Goal: Task Accomplishment & Management: Use online tool/utility

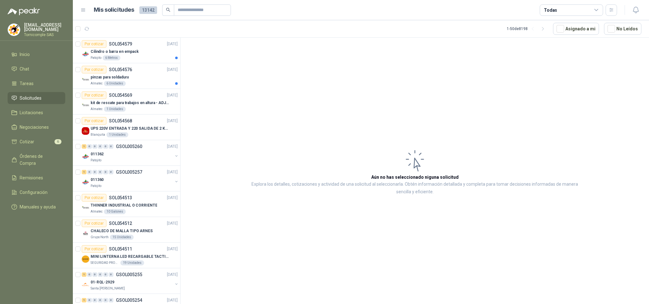
click at [142, 76] on div "pinzas para soldadura" at bounding box center [134, 78] width 87 height 8
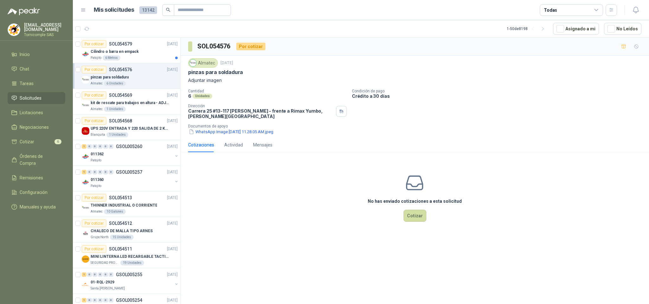
click at [253, 137] on div "Almatec [DATE] pinzas para soldadura Adjuntar imagen Cantidad 6 Unidades Condic…" at bounding box center [415, 97] width 469 height 82
click at [251, 135] on button "WhatsApp Image [DATE] 11.28.05 AM.jpeg" at bounding box center [231, 132] width 86 height 7
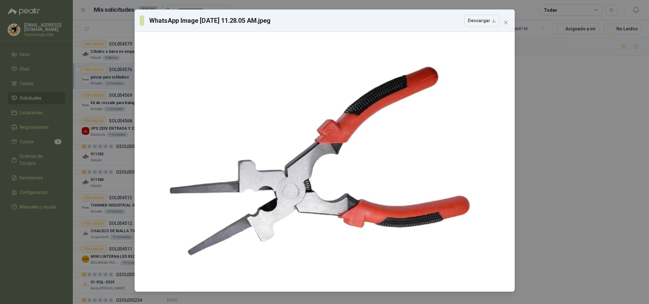
click at [122, 52] on div "WhatsApp Image [DATE] 11.28.05 AM.jpeg Descargar" at bounding box center [324, 152] width 649 height 304
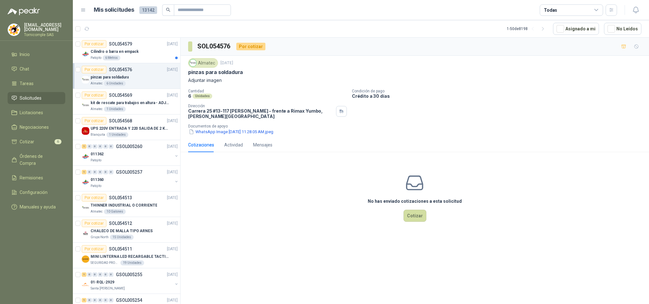
click at [54, 92] on link "Solicitudes" at bounding box center [37, 98] width 58 height 12
click at [54, 88] on ul "Inicio Chat Tareas Solicitudes Licitaciones Negociaciones Cotizar 6 Órdenes de …" at bounding box center [36, 131] width 73 height 167
click at [48, 47] on menu "[EMAIL_ADDRESS][DOMAIN_NAME] Tornicomple SAS Inicio Chat Tareas Solicitudes Lic…" at bounding box center [36, 152] width 73 height 304
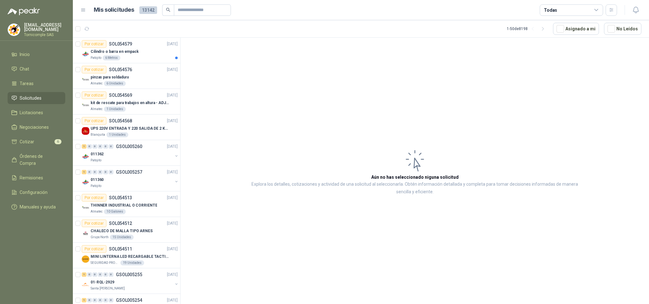
click at [55, 104] on ul "Inicio Chat Tareas Solicitudes Licitaciones Negociaciones Cotizar 6 Órdenes de …" at bounding box center [36, 131] width 73 height 167
click at [51, 98] on li "Solicitudes" at bounding box center [36, 98] width 50 height 7
click at [125, 43] on p "SOL054579" at bounding box center [120, 44] width 23 height 4
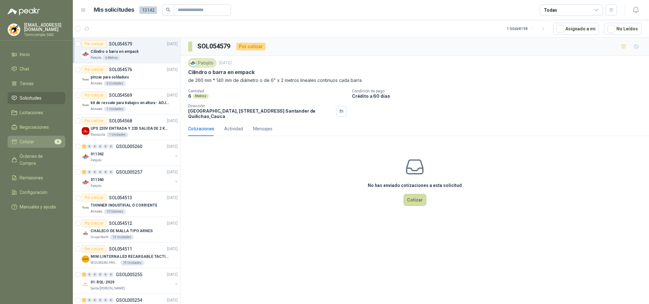
click at [50, 146] on link "Cotizar 6" at bounding box center [37, 142] width 58 height 12
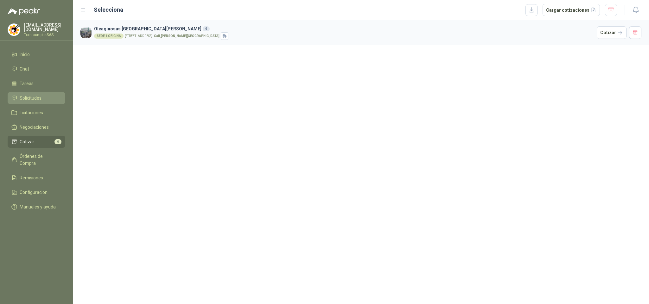
click at [41, 99] on li "Solicitudes" at bounding box center [36, 98] width 50 height 7
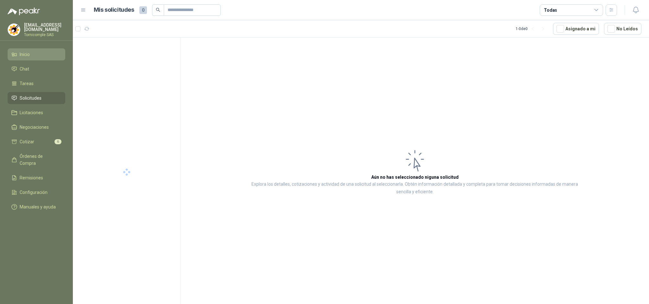
click at [44, 48] on link "Inicio" at bounding box center [37, 54] width 58 height 12
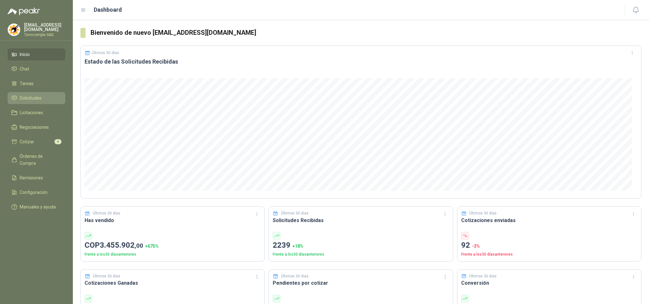
click at [56, 103] on link "Solicitudes" at bounding box center [37, 98] width 58 height 12
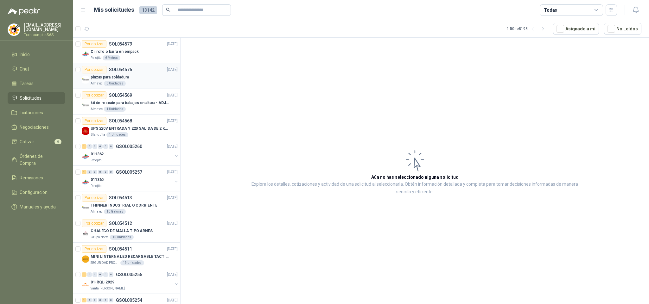
click at [126, 80] on p "pinzas para soldadura" at bounding box center [110, 77] width 38 height 6
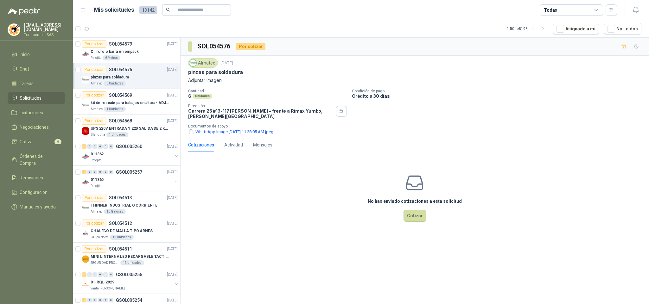
click at [49, 100] on li "Solicitudes" at bounding box center [36, 98] width 50 height 7
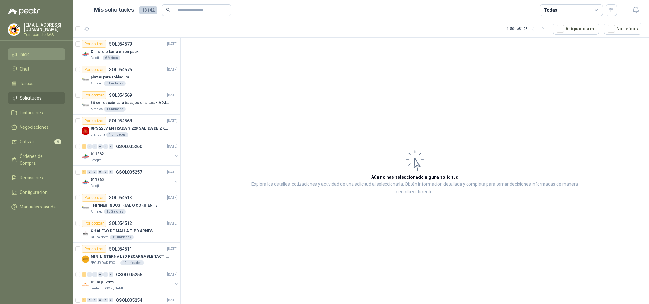
click at [36, 58] on link "Inicio" at bounding box center [37, 54] width 58 height 12
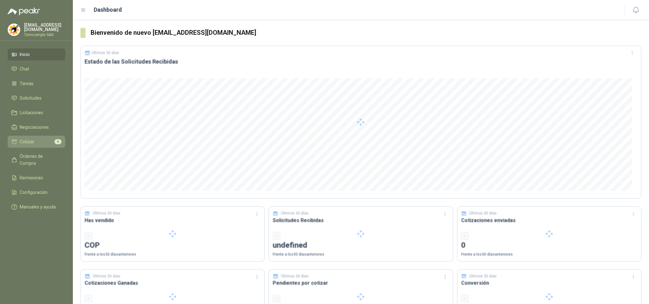
click at [49, 138] on li "Cotizar 6" at bounding box center [36, 141] width 50 height 7
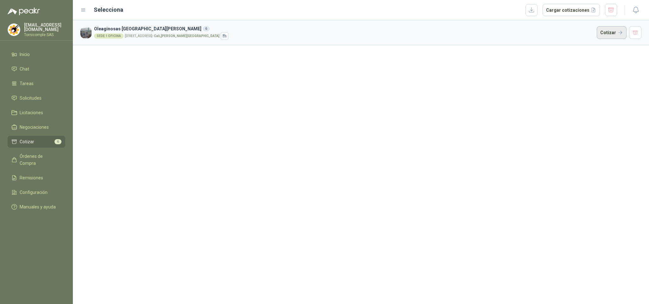
click at [608, 32] on button "Cotizar" at bounding box center [612, 32] width 30 height 13
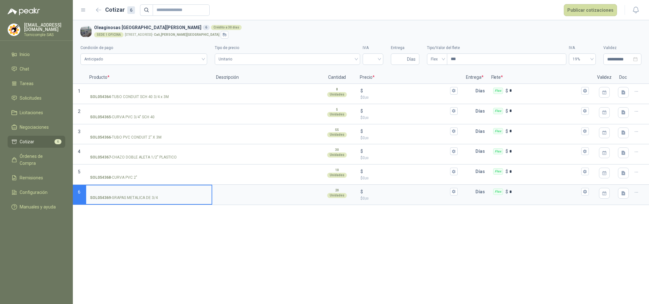
click at [55, 141] on span "6" at bounding box center [57, 141] width 7 height 5
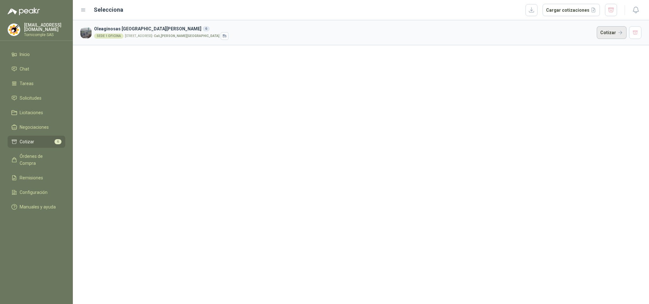
click at [612, 33] on button "Cotizar" at bounding box center [612, 32] width 30 height 13
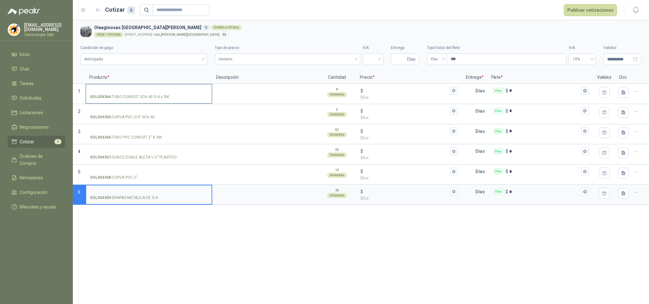
click at [120, 89] on input "SOL054364 - TUBO CONDUIT SCH 40 3/4 x 3M" at bounding box center [149, 91] width 118 height 5
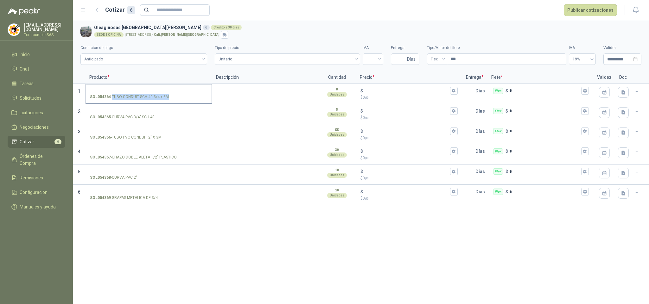
drag, startPoint x: 112, startPoint y: 97, endPoint x: 168, endPoint y: 97, distance: 55.1
click at [168, 97] on p "SOL054364 - TUBO CONDUIT SCH 40 3/4 x 3M" at bounding box center [129, 97] width 79 height 6
copy p "TUBO CONDUIT SCH 40 3/4 x 3M"
click at [148, 89] on input "SOL054364 - TUBO CONDUIT SCH 40 3/4 x 3M" at bounding box center [149, 91] width 118 height 5
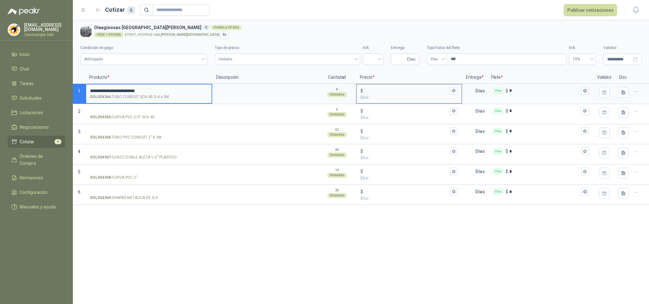
click at [401, 88] on input "$ $ 0 ,00" at bounding box center [406, 90] width 84 height 5
click at [344, 54] on span "Unitario" at bounding box center [288, 59] width 138 height 10
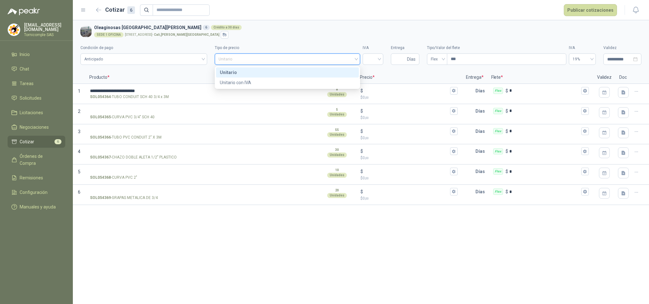
click at [318, 65] on div "Tipo de precio Unitario" at bounding box center [288, 55] width 146 height 20
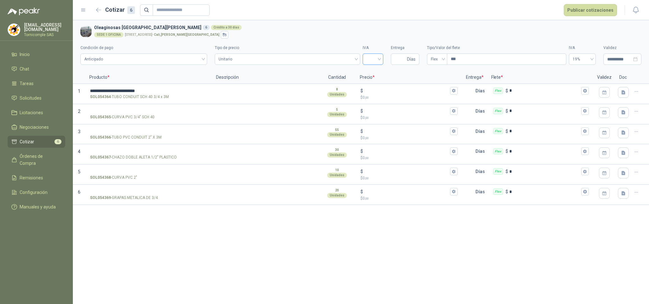
click at [374, 61] on input "search" at bounding box center [373, 59] width 13 height 10
click at [375, 72] on div "19%" at bounding box center [373, 72] width 10 height 7
click at [399, 58] on input "Entrega" at bounding box center [400, 59] width 11 height 11
type input "*"
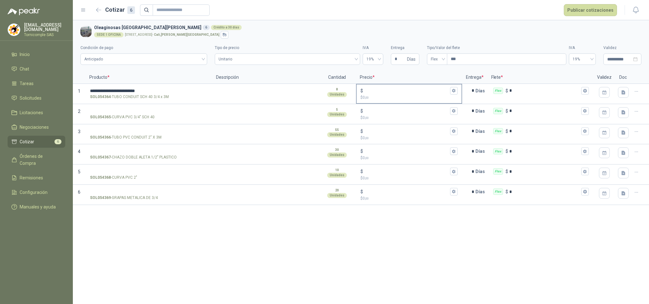
click at [405, 88] on div "$" at bounding box center [409, 91] width 97 height 8
click at [405, 88] on input "$ $ 0 ,00" at bounding box center [406, 90] width 84 height 5
click at [405, 90] on input "$ $ 0 ,00" at bounding box center [406, 90] width 84 height 5
click at [321, 300] on div "**********" at bounding box center [361, 162] width 576 height 284
click at [381, 91] on input "$ $ 0 ,00" at bounding box center [406, 90] width 84 height 5
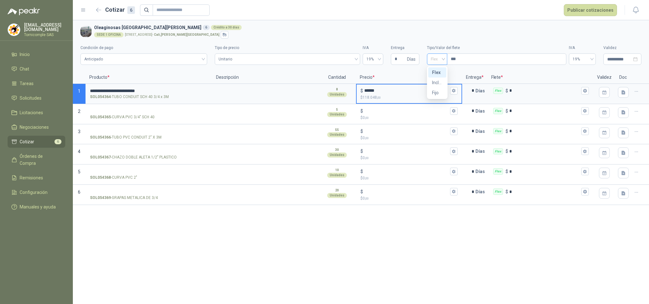
click at [436, 61] on span "Flex" at bounding box center [437, 59] width 13 height 10
type input "******"
click at [438, 73] on div "Flex" at bounding box center [437, 72] width 10 height 7
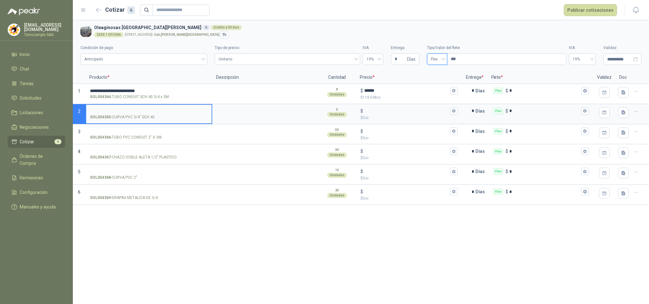
click at [151, 109] on input "SOL054365 - CURVA PVC 3/4" SCH 40" at bounding box center [149, 111] width 118 height 5
drag, startPoint x: 112, startPoint y: 118, endPoint x: 153, endPoint y: 117, distance: 40.6
click at [156, 117] on div "SOL054365 - CURVA PVC 3/4" SCH 40" at bounding box center [149, 117] width 118 height 6
click at [113, 118] on p "SOL054365 - CURVA PVC 3/4" SCH 40" at bounding box center [122, 117] width 65 height 6
click at [113, 114] on input "SOL054365 - CURVA PVC 3/4" SCH 40" at bounding box center [149, 111] width 118 height 5
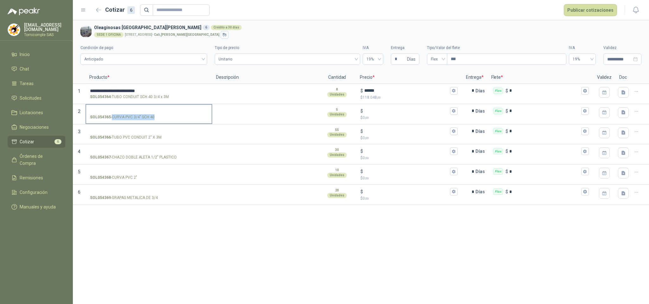
drag, startPoint x: 112, startPoint y: 117, endPoint x: 153, endPoint y: 117, distance: 40.6
click at [153, 117] on p "SOL054365 - CURVA PVC 3/4" SCH 40" at bounding box center [122, 117] width 65 height 6
copy p "CURVA PVC 3/4" SCH 40"
click at [141, 111] on input "SOL054365 - CURVA PVC 3/4" SCH 40" at bounding box center [149, 111] width 118 height 5
click at [123, 112] on input "**********" at bounding box center [149, 111] width 118 height 5
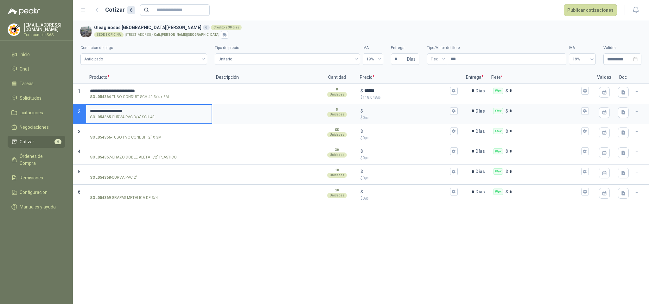
click at [180, 110] on input "**********" at bounding box center [149, 111] width 118 height 5
type input "**********"
click at [401, 110] on input "$ $ 0 ,00" at bounding box center [406, 111] width 84 height 5
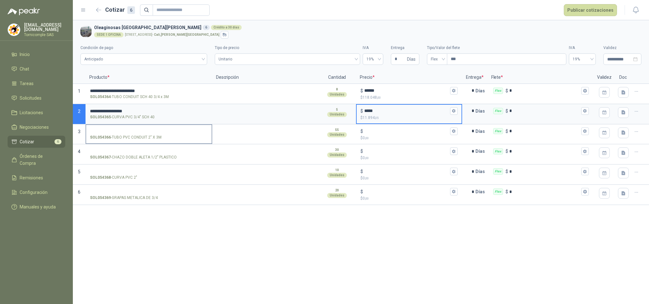
type input "*****"
click at [168, 129] on input "SOL054366 - TUBO PVC CONDUIT 2" X 3M" at bounding box center [149, 131] width 118 height 5
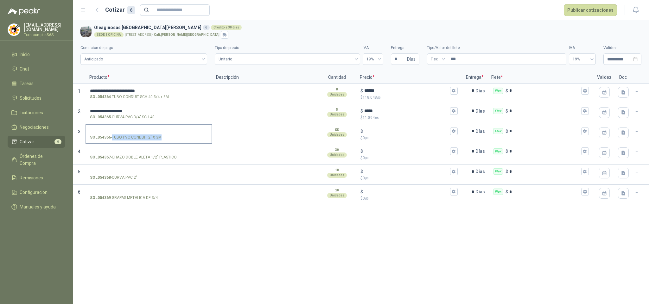
drag, startPoint x: 112, startPoint y: 138, endPoint x: 160, endPoint y: 138, distance: 47.5
click at [160, 138] on p "SOL054366 - TUBO PVC CONDUIT 2" X 3M" at bounding box center [126, 138] width 72 height 6
copy p "TUBO PVC CONDUIT 2" X 3M"
click at [144, 126] on label "SOL054366 - TUBO PVC CONDUIT 2" X 3M" at bounding box center [148, 134] width 125 height 18
click at [144, 129] on input "SOL054366 - TUBO PVC CONDUIT 2" X 3M" at bounding box center [149, 131] width 118 height 5
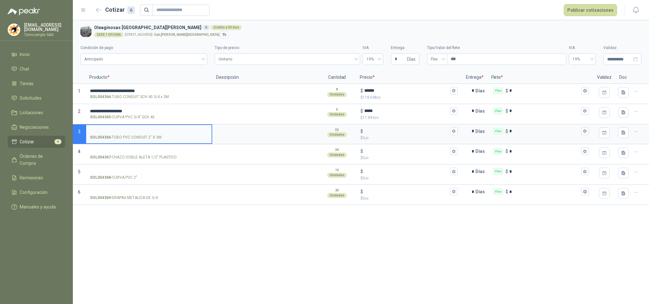
click at [143, 128] on label "SOL054366 - TUBO PVC CONDUIT 2" X 3M" at bounding box center [148, 134] width 125 height 18
click at [143, 129] on input "SOL054366 - TUBO PVC CONDUIT 2" X 3M" at bounding box center [149, 131] width 118 height 5
click at [377, 134] on input "$ $ 0 ,00" at bounding box center [406, 131] width 84 height 5
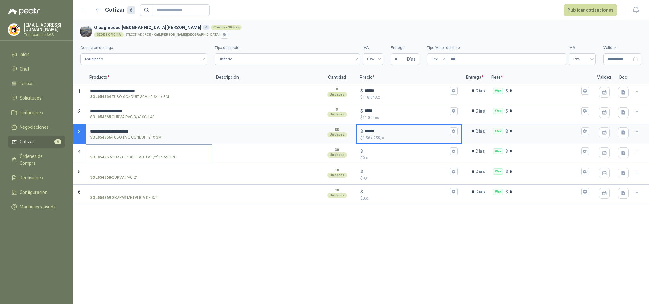
type input "******"
click at [145, 150] on input "SOL054367 - CHAZO DOBLE ALETA 1/2" PLASTICO" at bounding box center [149, 151] width 118 height 5
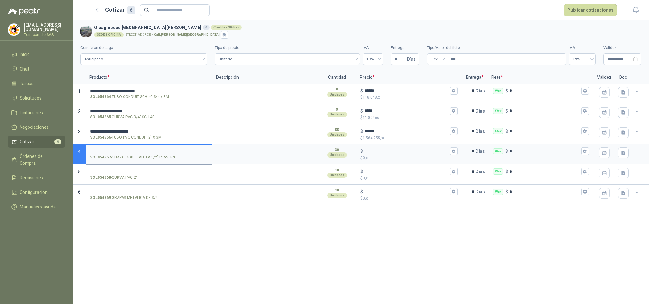
click at [128, 172] on input "SOL054368 - CURVA PVC 2"" at bounding box center [149, 171] width 118 height 5
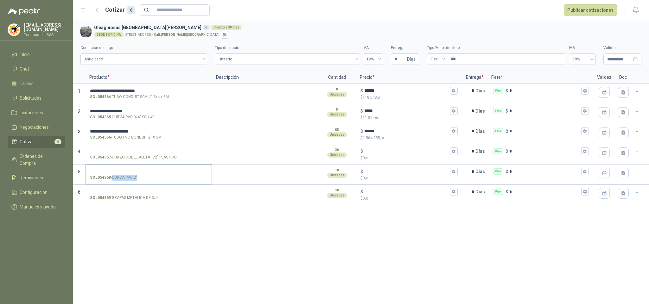
drag, startPoint x: 112, startPoint y: 180, endPoint x: 141, endPoint y: 180, distance: 28.5
click at [146, 182] on label "SOL054368 - CURVA PVC 2"" at bounding box center [148, 174] width 125 height 18
copy p "CURVA PVC 2""
click at [136, 173] on input "SOL054368 - CURVA PVC 2"" at bounding box center [149, 171] width 118 height 5
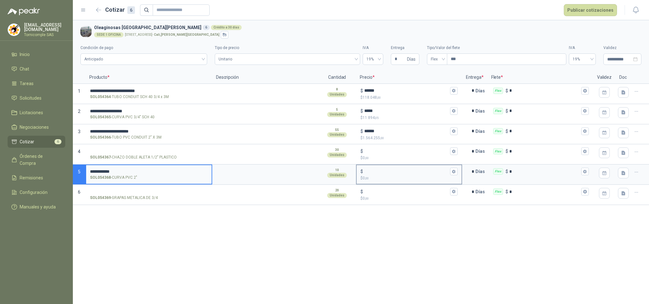
click at [380, 174] on input "$ $ 0 ,00" at bounding box center [406, 171] width 84 height 5
type input "*****"
click at [152, 193] on input "SOL054369 - GRAPAS METALICA DE 3/4" at bounding box center [149, 192] width 118 height 5
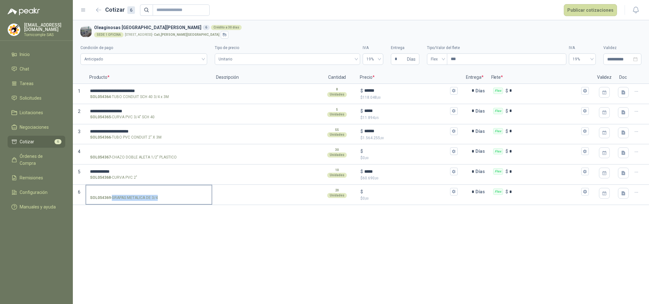
drag, startPoint x: 132, startPoint y: 199, endPoint x: 157, endPoint y: 198, distance: 25.0
click at [157, 198] on p "SOL054369 - GRAPAS METALICA DE 3/4" at bounding box center [124, 198] width 68 height 6
copy p "GRAPAS METALICA DE 3/4"
click at [116, 190] on input "SOL054369 - GRAPAS METALICA DE 3/4" at bounding box center [149, 192] width 118 height 5
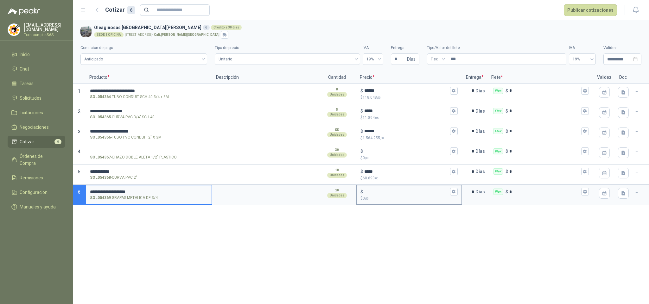
click at [368, 191] on div "$" at bounding box center [409, 192] width 97 height 8
click at [368, 191] on input "$ $ 0 ,00" at bounding box center [406, 192] width 84 height 5
type input "***"
click at [417, 158] on p "$ 0 ,00" at bounding box center [409, 158] width 97 height 6
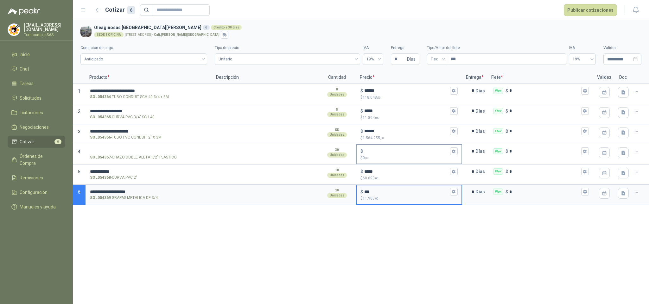
click at [417, 154] on input "$ $ 0 ,00" at bounding box center [406, 151] width 84 height 5
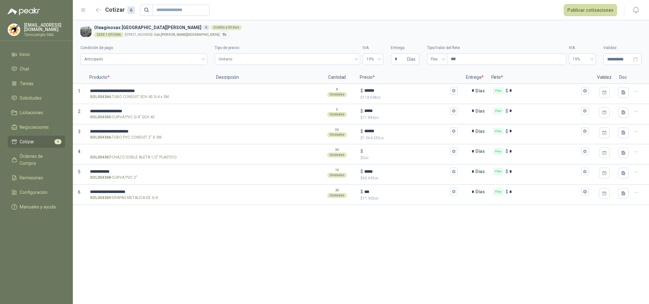
click at [567, 16] on header "Cotizar 6 Publicar cotizaciones" at bounding box center [361, 10] width 576 height 20
click at [571, 13] on button "Publicar cotizaciones" at bounding box center [590, 10] width 53 height 12
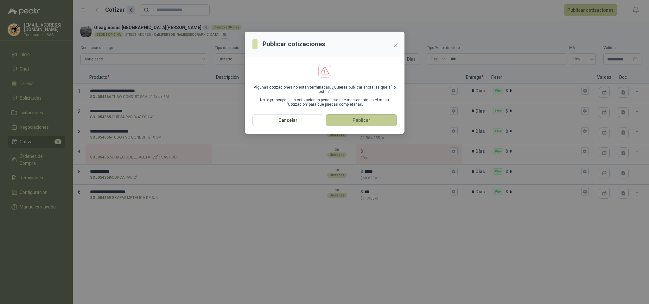
click at [373, 121] on button "Publicar" at bounding box center [361, 120] width 71 height 12
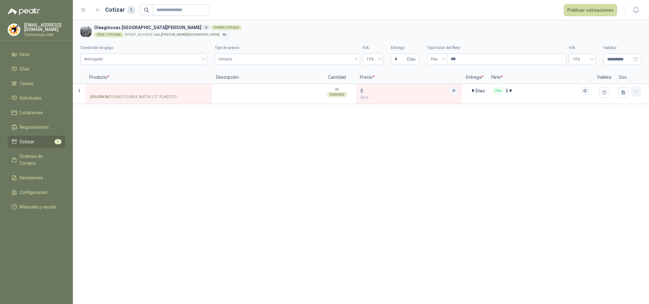
click at [639, 93] on button "button" at bounding box center [636, 91] width 10 height 10
click at [622, 75] on button "Eliminar cotización" at bounding box center [614, 76] width 48 height 10
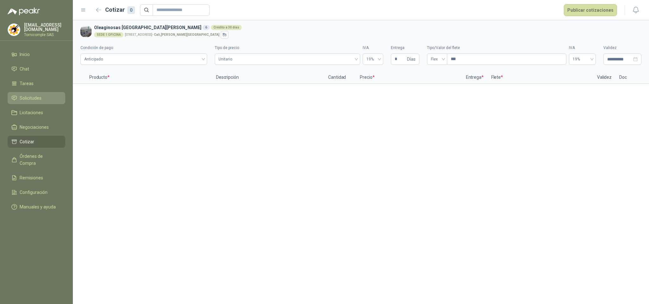
click at [36, 95] on span "Solicitudes" at bounding box center [31, 98] width 22 height 7
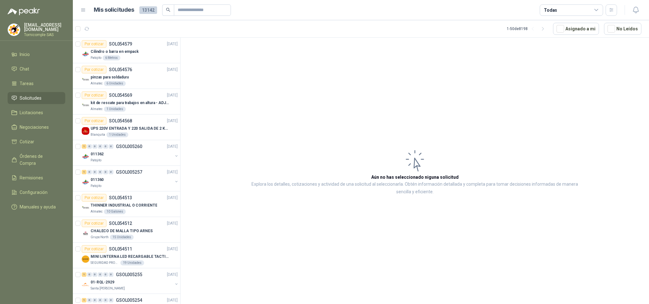
click at [53, 97] on li "Solicitudes" at bounding box center [36, 98] width 50 height 7
click at [40, 51] on li "Inicio" at bounding box center [36, 54] width 50 height 7
